Goal: Task Accomplishment & Management: Use online tool/utility

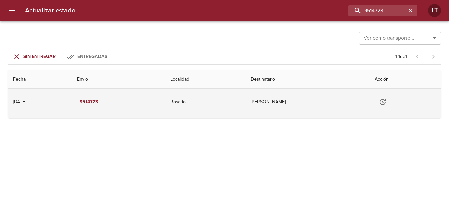
click at [272, 109] on td "Godino Maria Carolina" at bounding box center [308, 102] width 124 height 26
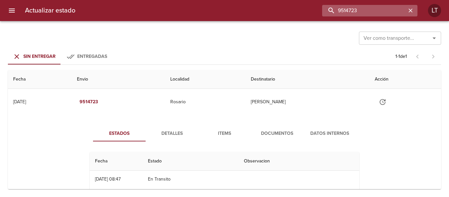
click at [362, 16] on input "9514723" at bounding box center [364, 11] width 84 height 12
type input "9440491"
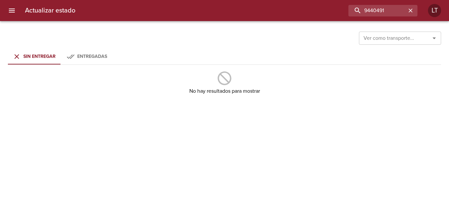
click at [108, 58] on span "Entregadas" at bounding box center [86, 57] width 45 height 8
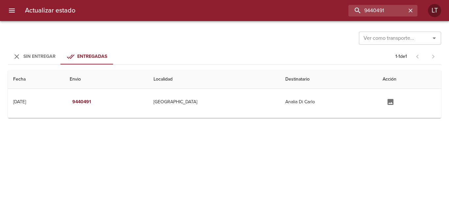
click at [301, 100] on td "Analia Di Carlo" at bounding box center [328, 102] width 97 height 26
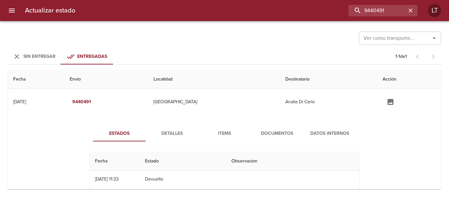
drag, startPoint x: 301, startPoint y: 139, endPoint x: 278, endPoint y: 136, distance: 23.3
click at [301, 139] on div "Estados Detalles Items Documentos Datos Internos" at bounding box center [224, 134] width 263 height 16
click at [278, 136] on span "Documentos" at bounding box center [277, 134] width 45 height 8
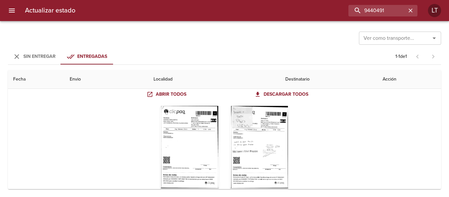
scroll to position [66, 0]
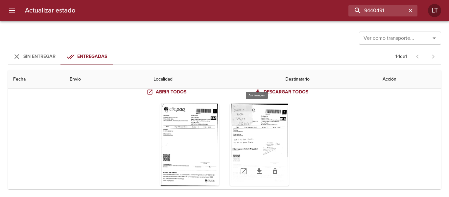
click at [269, 149] on div "Tabla de envíos del cliente" at bounding box center [259, 145] width 59 height 82
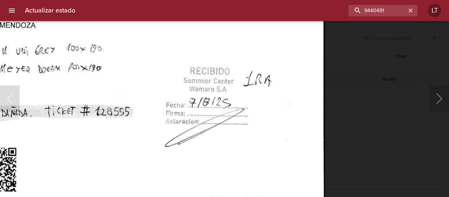
click at [204, 153] on img "Lightbox" at bounding box center [143, 83] width 366 height 530
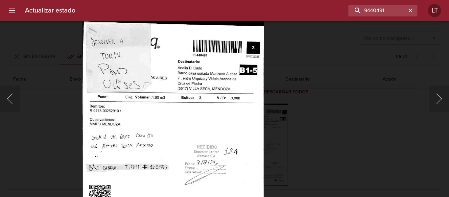
click at [213, 110] on img "Lightbox" at bounding box center [174, 153] width 182 height 264
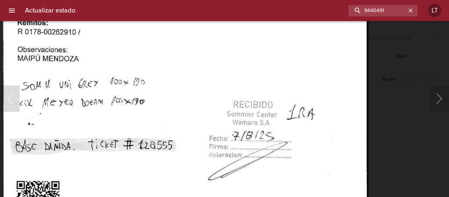
click at [218, 95] on img "Lightbox" at bounding box center [186, 117] width 366 height 530
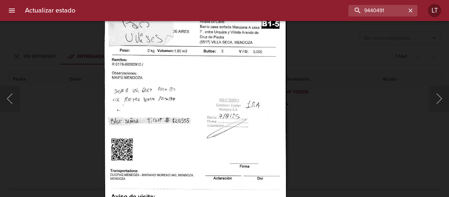
click at [352, 142] on div "Lightbox" at bounding box center [224, 98] width 449 height 197
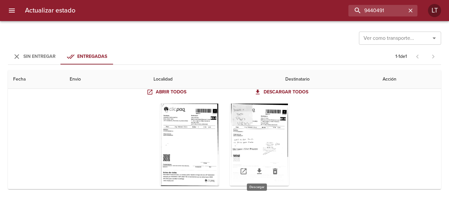
click at [257, 174] on icon "Tabla de envíos del cliente" at bounding box center [259, 171] width 5 height 6
click at [264, 153] on div "Tabla de envíos del cliente" at bounding box center [259, 145] width 59 height 82
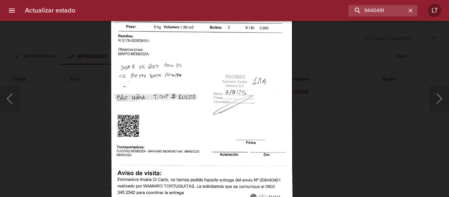
click at [368, 143] on div "Lightbox" at bounding box center [224, 98] width 449 height 197
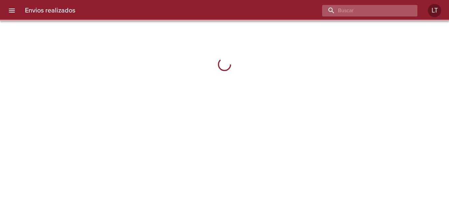
click at [360, 10] on input "buscar" at bounding box center [364, 11] width 84 height 12
paste input "9485398"
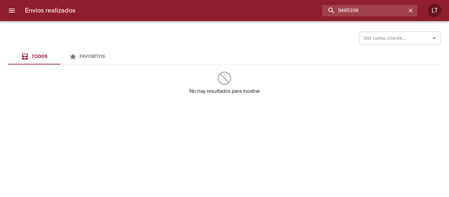
drag, startPoint x: 351, startPoint y: 8, endPoint x: 266, endPoint y: 6, distance: 84.9
click at [266, 7] on div "9485398" at bounding box center [249, 11] width 337 height 12
type input "9485398"
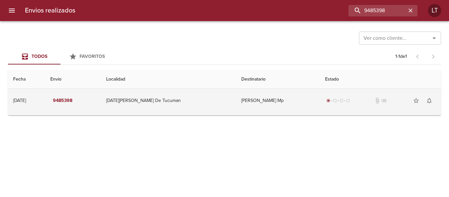
click at [200, 108] on td "San Miguel De Tucuman" at bounding box center [168, 101] width 135 height 24
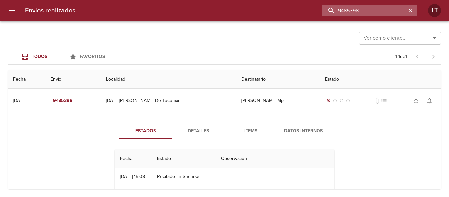
click at [375, 14] on input "9485398" at bounding box center [364, 11] width 84 height 12
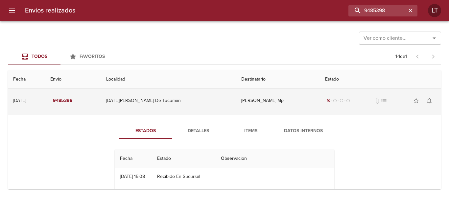
click at [303, 98] on td "Monica Rodriguez Mp" at bounding box center [278, 101] width 84 height 24
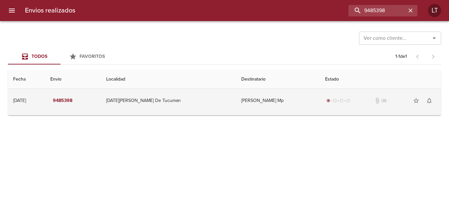
click at [280, 100] on td "Monica Rodriguez Mp" at bounding box center [278, 101] width 84 height 24
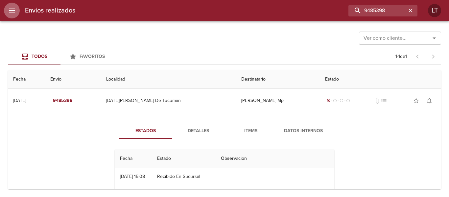
click at [13, 6] on button "menu" at bounding box center [12, 11] width 16 height 16
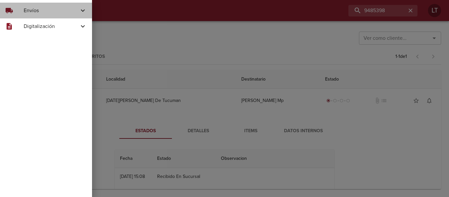
click at [39, 7] on span "Envíos" at bounding box center [51, 11] width 55 height 8
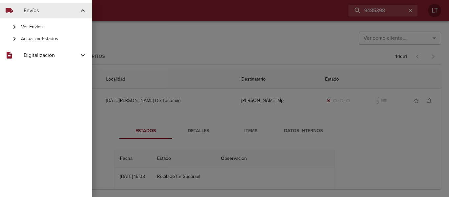
click at [50, 35] on div "Actualizar Estados" at bounding box center [46, 39] width 92 height 12
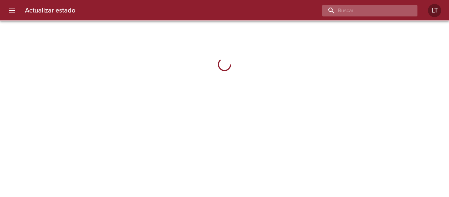
click at [381, 12] on input "buscar" at bounding box center [364, 11] width 84 height 12
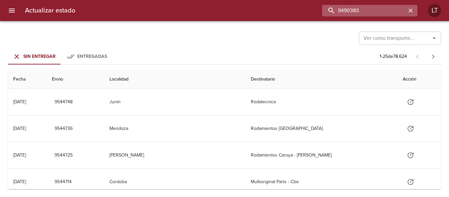
type input "9490383"
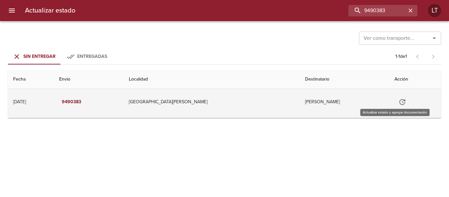
click at [399, 105] on icon "Tabla de envíos del cliente" at bounding box center [403, 102] width 8 height 8
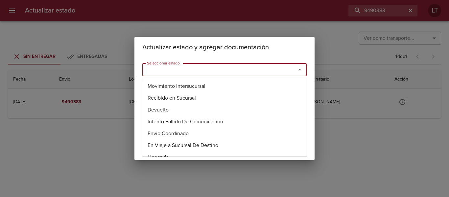
click at [206, 74] on input "Seleccionar estado" at bounding box center [214, 69] width 141 height 9
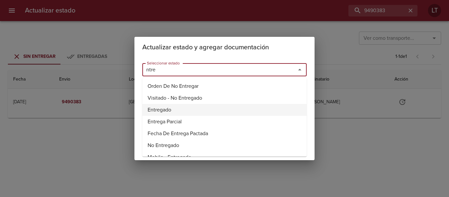
click at [159, 111] on li "Entregado" at bounding box center [224, 110] width 164 height 12
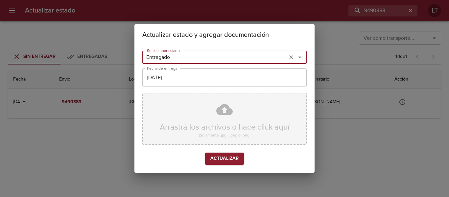
type input "Entregado"
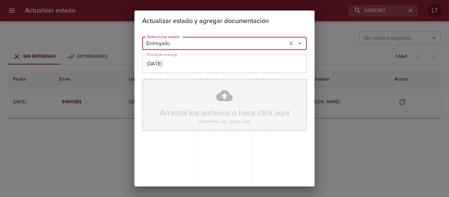
scroll to position [62, 0]
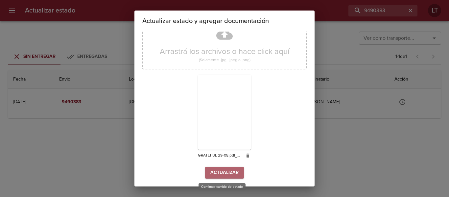
click at [238, 169] on button "Actualizar" at bounding box center [224, 173] width 39 height 12
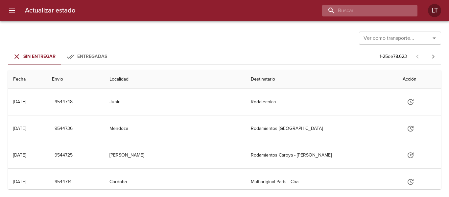
click at [398, 12] on input "buscar" at bounding box center [364, 11] width 84 height 12
type input "9457275"
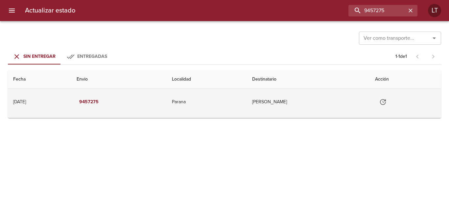
click at [388, 108] on button "Tabla de envíos del cliente" at bounding box center [383, 102] width 16 height 16
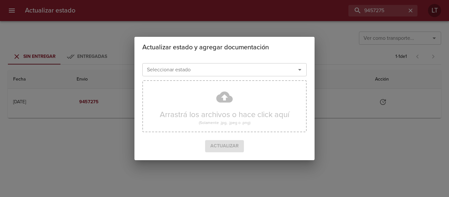
click at [256, 69] on input "Seleccionar estado" at bounding box center [214, 69] width 141 height 9
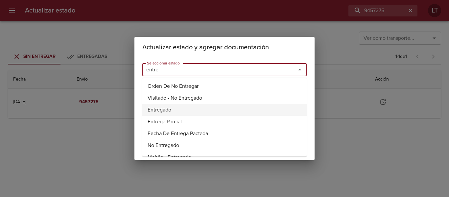
click at [161, 110] on li "Entregado" at bounding box center [224, 110] width 164 height 12
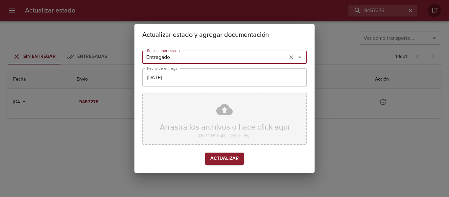
type input "Entregado"
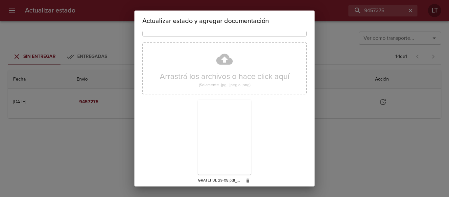
scroll to position [62, 0]
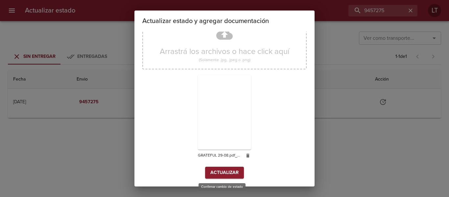
click at [228, 169] on span "Actualizar" at bounding box center [225, 173] width 28 height 8
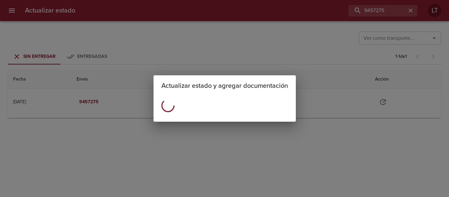
scroll to position [0, 0]
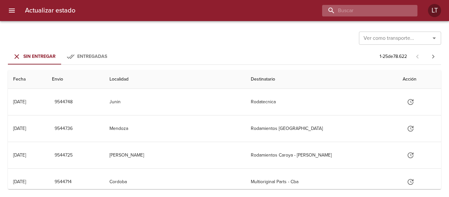
click at [369, 14] on input "buscar" at bounding box center [364, 11] width 84 height 12
type input "4"
type input "9457275"
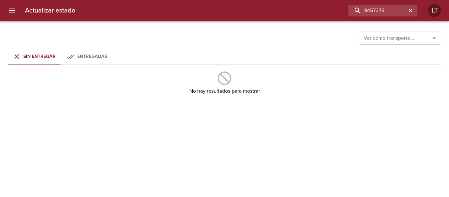
click at [97, 56] on span "Entregadas" at bounding box center [92, 57] width 30 height 6
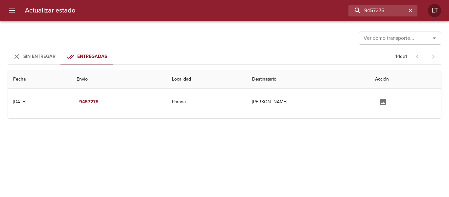
click at [37, 56] on span "Sin Entregar" at bounding box center [39, 57] width 32 height 6
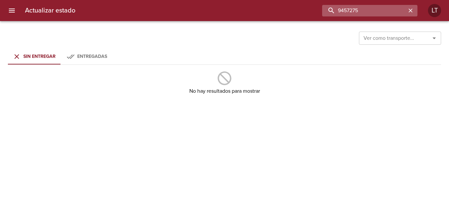
click at [369, 10] on input "9457275" at bounding box center [364, 11] width 84 height 12
type input "9439507"
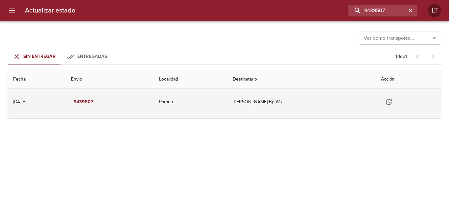
click at [396, 103] on button "Tabla de envíos del cliente" at bounding box center [389, 102] width 16 height 16
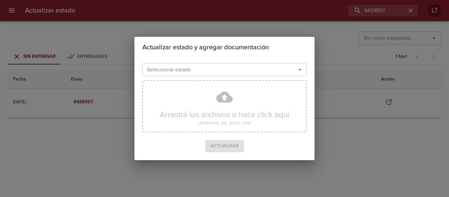
click at [266, 76] on div "Seleccionar estado" at bounding box center [224, 69] width 164 height 13
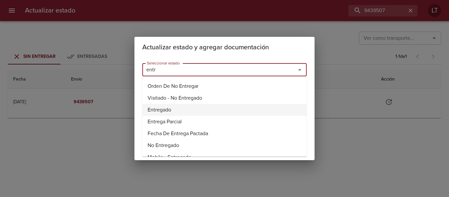
click at [156, 114] on li "Entregado" at bounding box center [224, 110] width 164 height 12
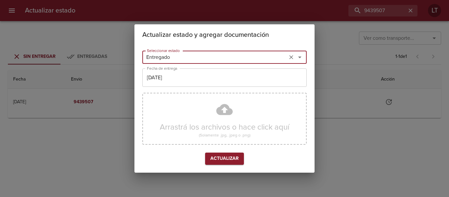
type input "Entregado"
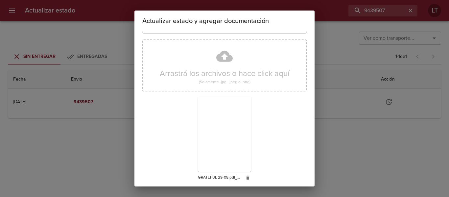
scroll to position [62, 0]
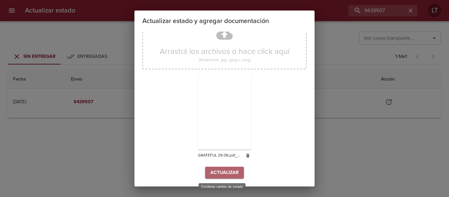
click at [229, 174] on span "Actualizar" at bounding box center [225, 173] width 28 height 8
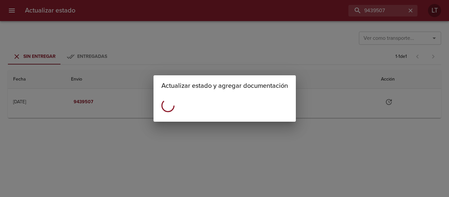
scroll to position [0, 0]
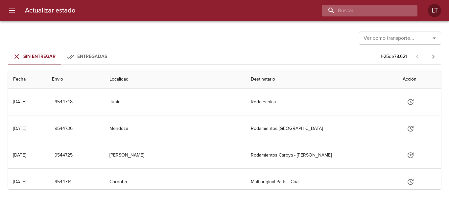
click at [387, 10] on input "buscar" at bounding box center [364, 11] width 84 height 12
type input "9448919"
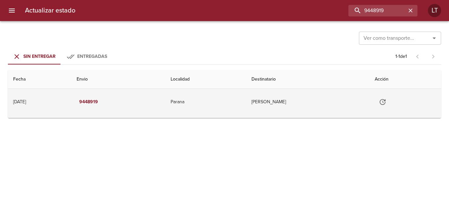
click at [386, 105] on icon "Tabla de envíos del cliente" at bounding box center [383, 102] width 6 height 6
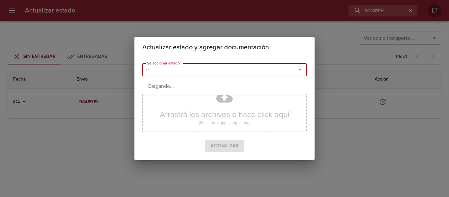
click at [234, 70] on input "e" at bounding box center [214, 69] width 141 height 9
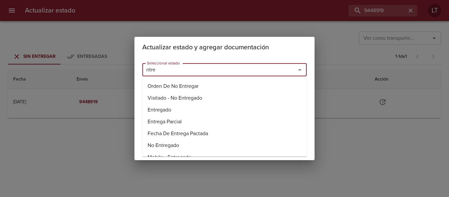
click at [155, 106] on li "Entregado" at bounding box center [224, 110] width 164 height 12
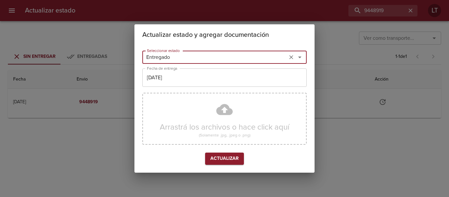
type input "Entregado"
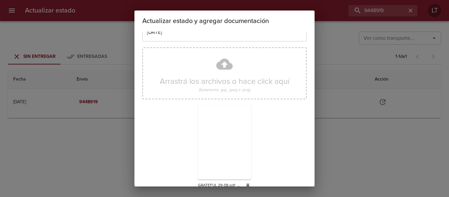
scroll to position [62, 0]
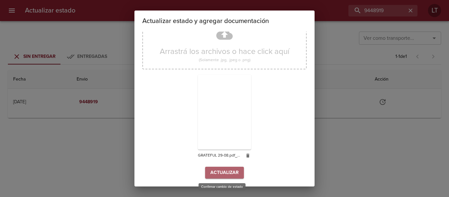
click at [223, 172] on span "Actualizar" at bounding box center [225, 173] width 28 height 8
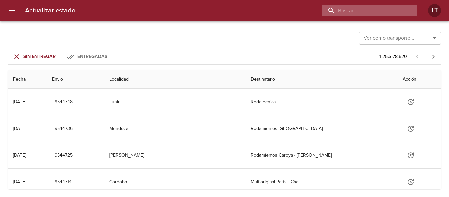
click at [400, 7] on input "buscar" at bounding box center [364, 11] width 84 height 12
type input "9516659"
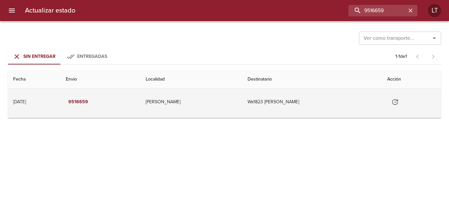
click at [398, 100] on icon "Tabla de envíos del cliente" at bounding box center [395, 102] width 6 height 6
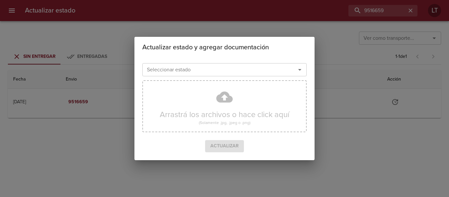
click at [218, 66] on input "Seleccionar estado" at bounding box center [214, 69] width 141 height 9
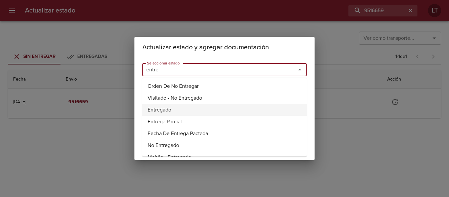
click at [170, 104] on li "Entregado" at bounding box center [224, 110] width 164 height 12
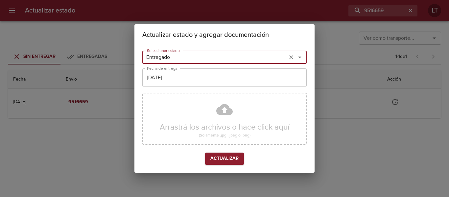
type input "Entregado"
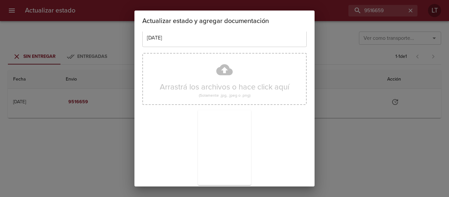
scroll to position [62, 0]
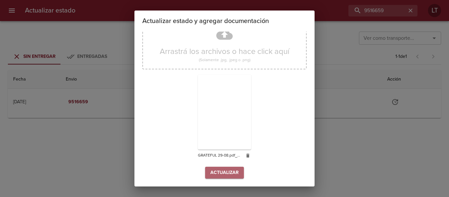
click at [237, 170] on button "Actualizar" at bounding box center [224, 173] width 39 height 12
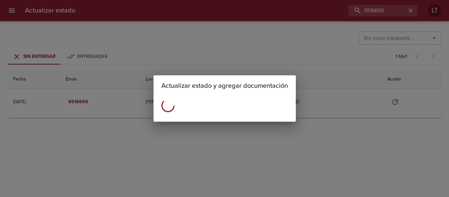
scroll to position [0, 0]
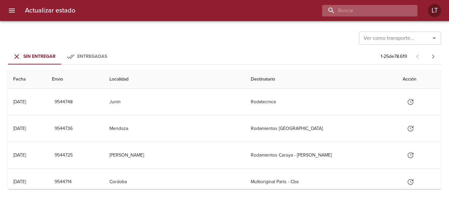
click at [387, 7] on input "buscar" at bounding box center [364, 11] width 84 height 12
type input "9290071"
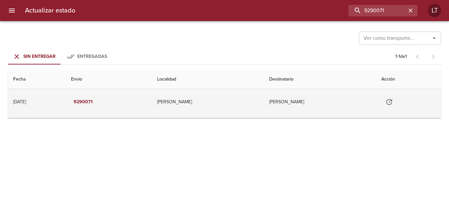
click at [393, 103] on icon "Tabla de envíos del cliente" at bounding box center [390, 102] width 8 height 8
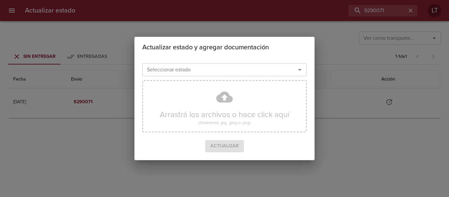
click at [246, 74] on input "Seleccionar estado" at bounding box center [214, 69] width 141 height 9
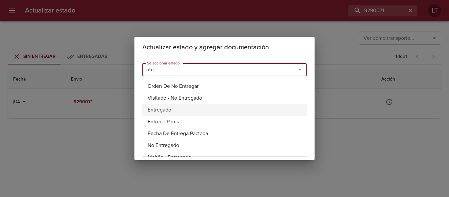
click at [170, 109] on li "Entregado" at bounding box center [224, 110] width 164 height 12
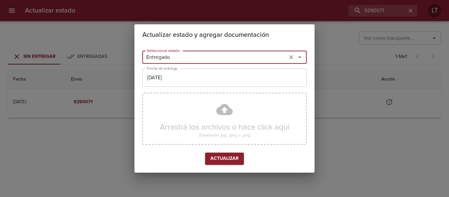
type input "Entregado"
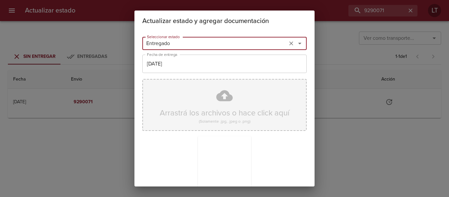
scroll to position [62, 0]
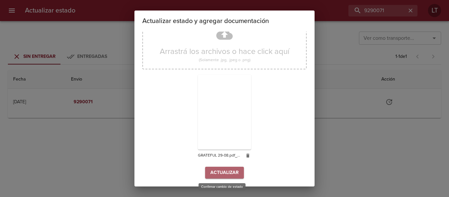
click at [239, 169] on button "Actualizar" at bounding box center [224, 173] width 39 height 12
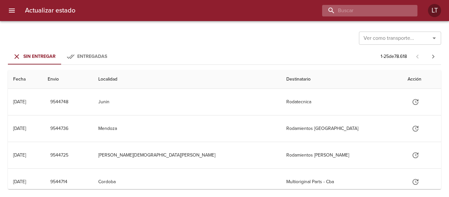
click at [366, 13] on input "buscar" at bounding box center [364, 11] width 84 height 12
type input "9514987"
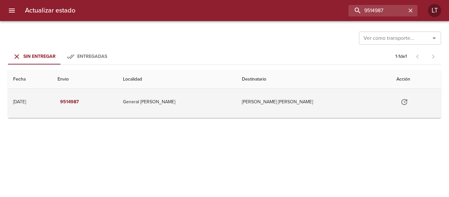
click at [401, 102] on icon "Tabla de envíos del cliente" at bounding box center [405, 102] width 8 height 8
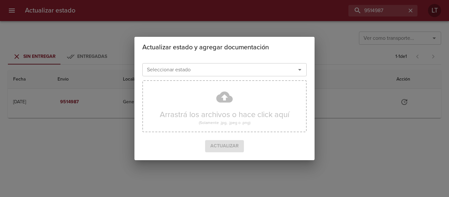
click at [212, 65] on input "Seleccionar estado" at bounding box center [214, 69] width 141 height 9
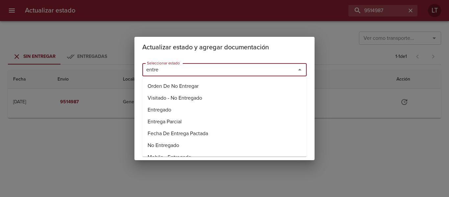
click at [170, 112] on li "Entregado" at bounding box center [224, 110] width 164 height 12
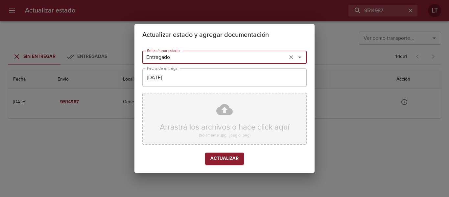
type input "Entregado"
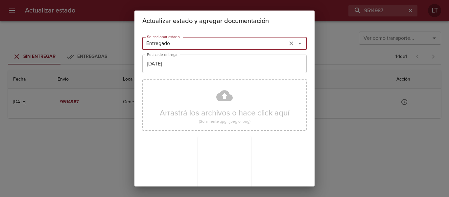
scroll to position [62, 0]
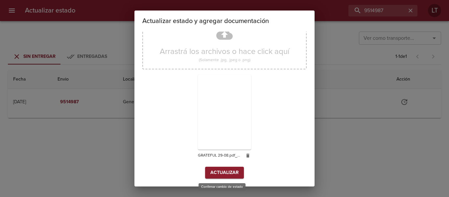
click at [225, 177] on span "Actualizar" at bounding box center [225, 173] width 28 height 8
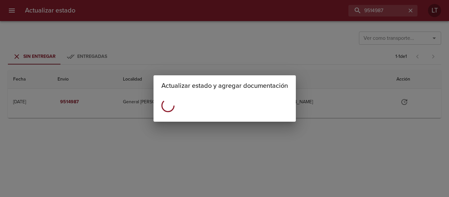
scroll to position [0, 0]
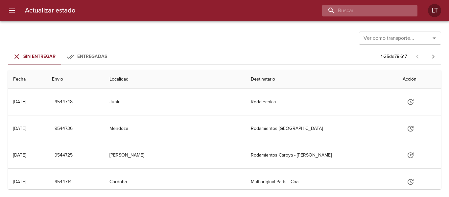
click at [384, 14] on input "buscar" at bounding box center [364, 11] width 84 height 12
type input "9491304"
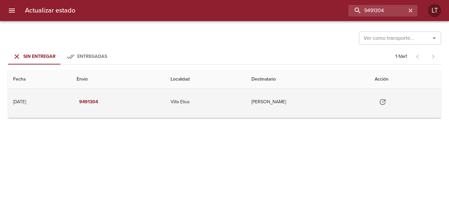
click at [387, 98] on icon "Tabla de envíos del cliente" at bounding box center [383, 102] width 8 height 8
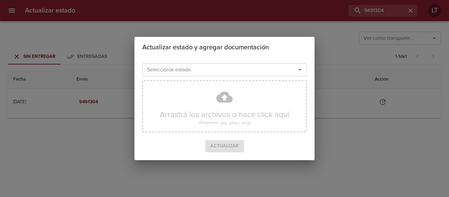
click at [248, 73] on input "Seleccionar estado" at bounding box center [214, 69] width 141 height 9
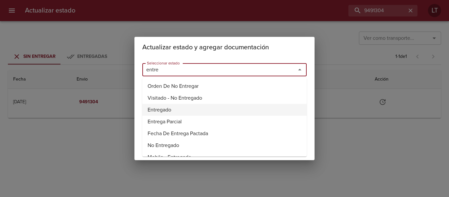
click at [167, 110] on li "Entregado" at bounding box center [224, 110] width 164 height 12
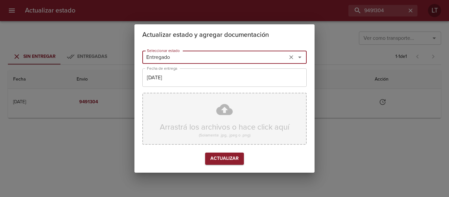
type input "Entregado"
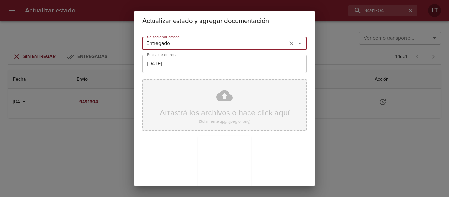
scroll to position [62, 0]
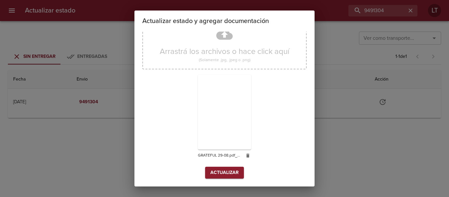
click at [229, 169] on span "Actualizar" at bounding box center [225, 173] width 28 height 8
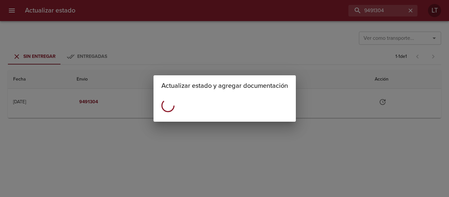
scroll to position [0, 0]
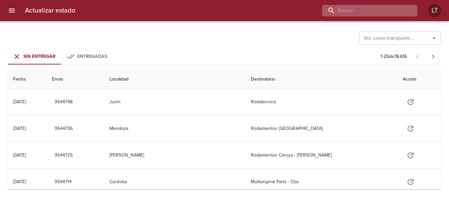
click at [399, 14] on input "buscar" at bounding box center [364, 11] width 84 height 12
type input "9476824"
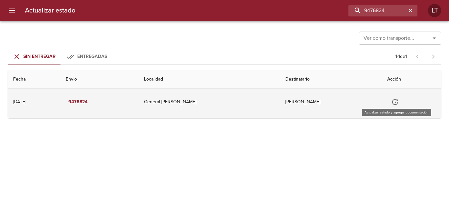
click at [391, 104] on button "Tabla de envíos del cliente" at bounding box center [396, 102] width 16 height 16
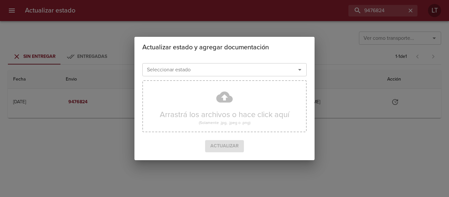
click at [225, 76] on div "Seleccionar estado" at bounding box center [224, 69] width 164 height 13
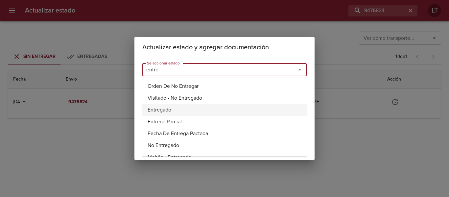
click at [168, 112] on li "Entregado" at bounding box center [224, 110] width 164 height 12
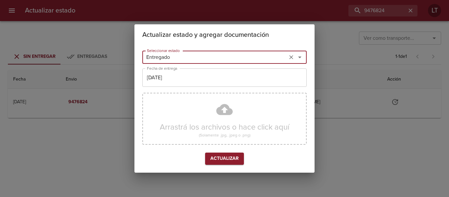
type input "Entregado"
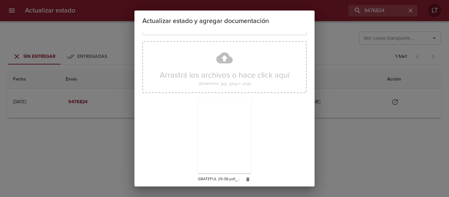
scroll to position [62, 0]
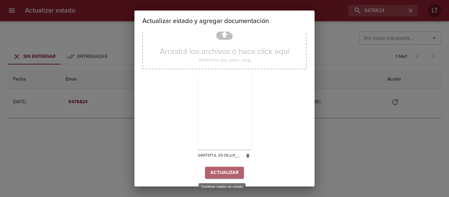
click at [233, 167] on button "Actualizar" at bounding box center [224, 173] width 39 height 12
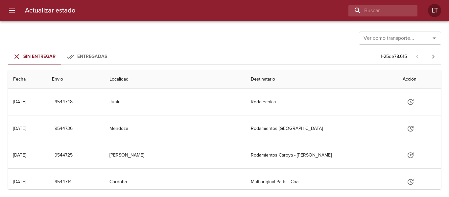
click at [382, 4] on div "Actualizar estado LT" at bounding box center [224, 10] width 449 height 21
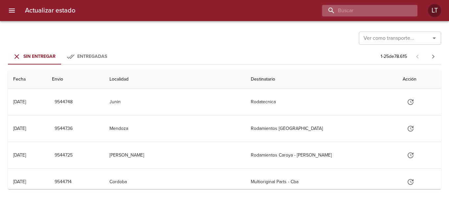
click at [386, 8] on input "buscar" at bounding box center [364, 11] width 84 height 12
click at [386, 8] on input "948" at bounding box center [364, 11] width 84 height 12
type input "9485878"
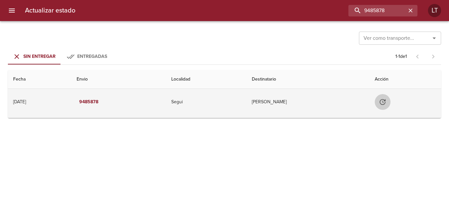
click at [386, 100] on icon "Tabla de envíos del cliente" at bounding box center [383, 102] width 6 height 6
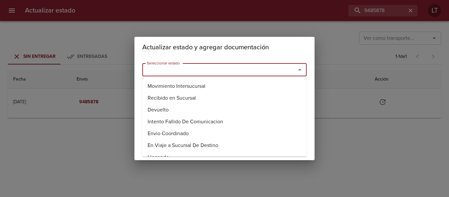
click at [230, 67] on input "Seleccionar estado" at bounding box center [214, 69] width 141 height 9
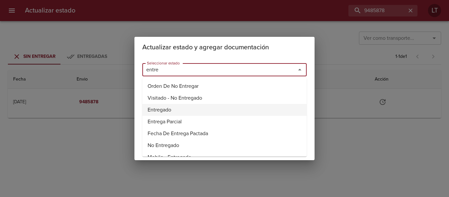
click at [158, 113] on li "Entregado" at bounding box center [224, 110] width 164 height 12
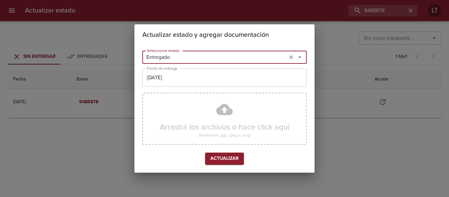
type input "Entregado"
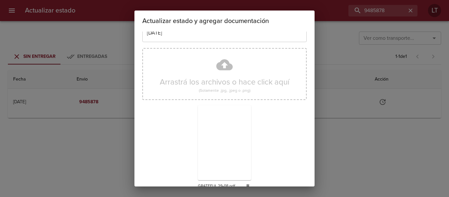
scroll to position [62, 0]
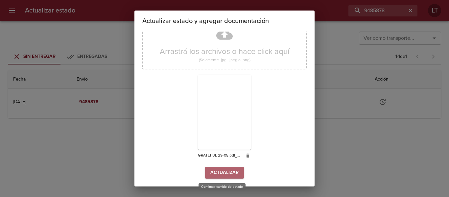
click at [226, 175] on span "Actualizar" at bounding box center [225, 173] width 28 height 8
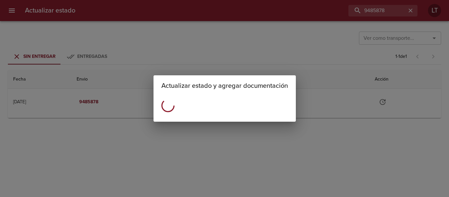
scroll to position [0, 0]
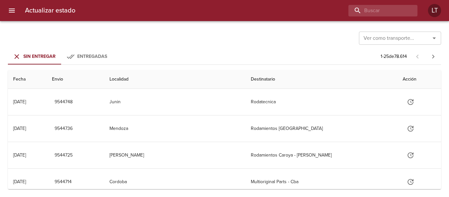
click at [378, 16] on div "Actualizar estado LT" at bounding box center [224, 10] width 449 height 21
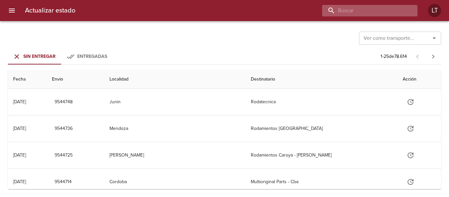
click at [376, 15] on input "buscar" at bounding box center [364, 11] width 84 height 12
type input "9498735"
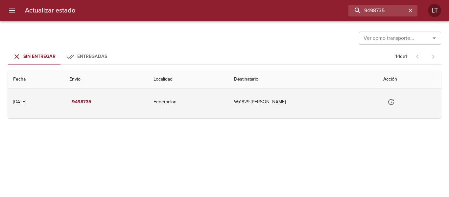
click at [392, 105] on icon "Tabla de envíos del cliente" at bounding box center [392, 102] width 8 height 8
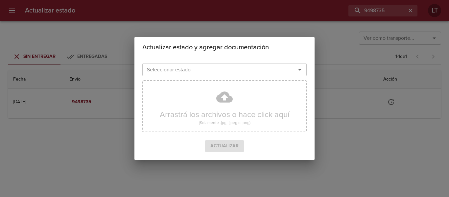
click at [243, 65] on input "Seleccionar estado" at bounding box center [214, 69] width 141 height 9
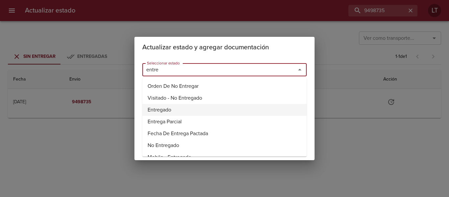
click at [170, 112] on li "Entregado" at bounding box center [224, 110] width 164 height 12
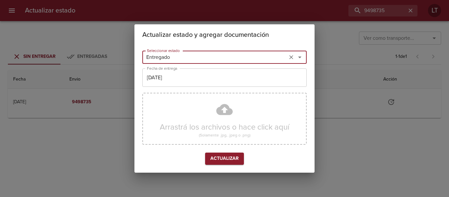
type input "Entregado"
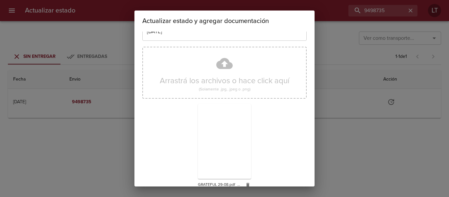
scroll to position [62, 0]
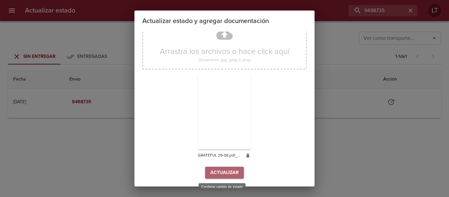
drag, startPoint x: 222, startPoint y: 174, endPoint x: 226, endPoint y: 176, distance: 4.7
click at [226, 176] on span "Actualizar" at bounding box center [225, 173] width 28 height 8
